Goal: Information Seeking & Learning: Learn about a topic

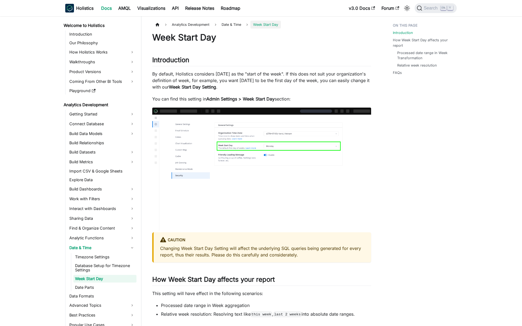
scroll to position [18, 0]
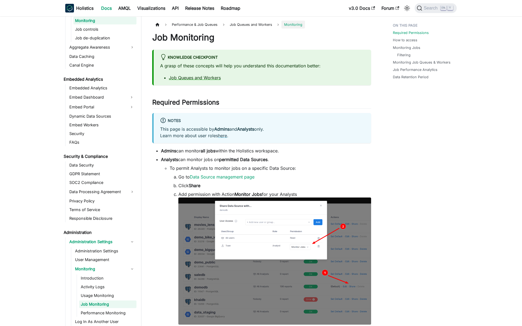
scroll to position [596, 0]
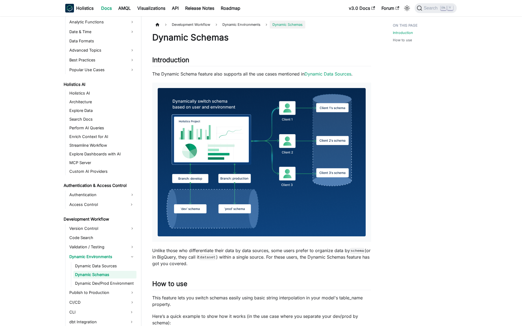
scroll to position [231, 0]
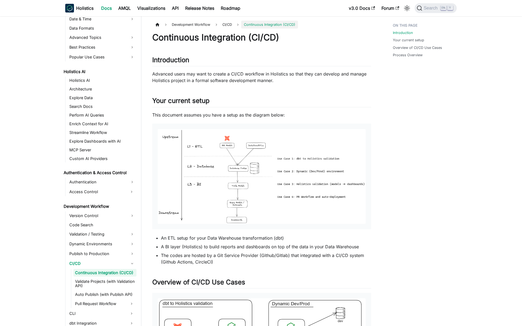
scroll to position [241, 0]
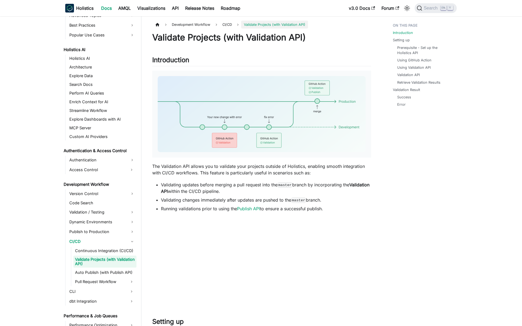
scroll to position [254, 0]
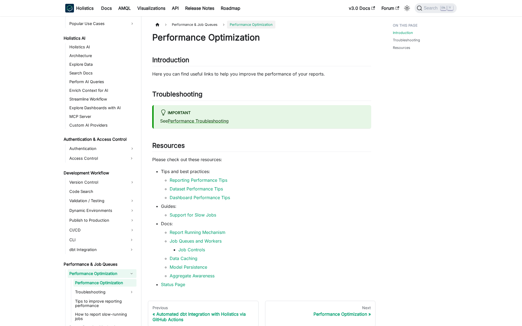
scroll to position [285, 0]
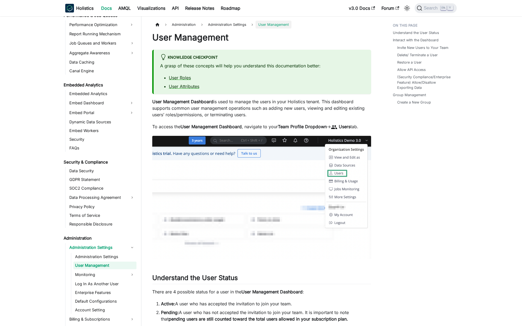
scroll to position [517, 0]
